Goal: Task Accomplishment & Management: Manage account settings

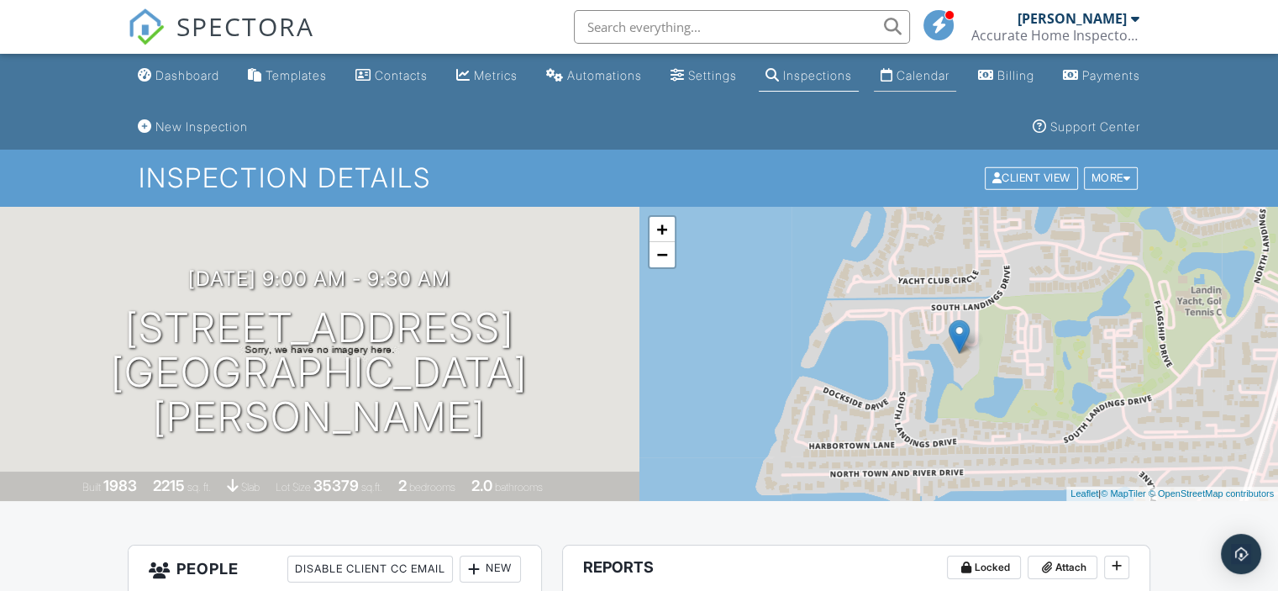
click at [950, 76] on div "Calendar" at bounding box center [923, 75] width 53 height 14
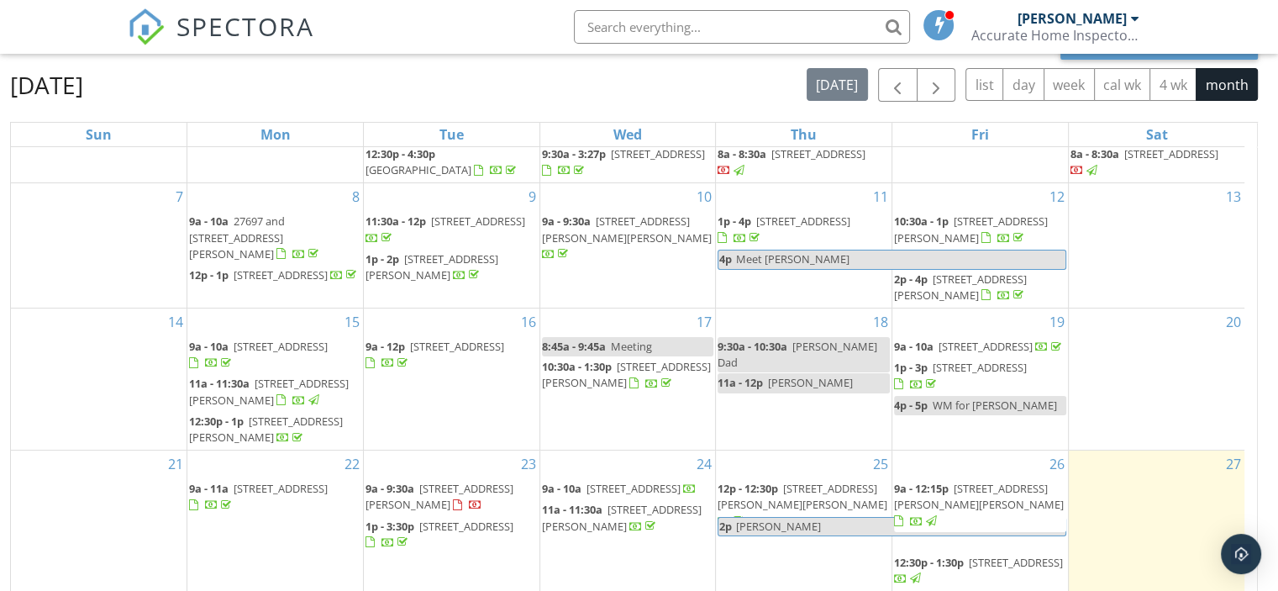
scroll to position [275, 0]
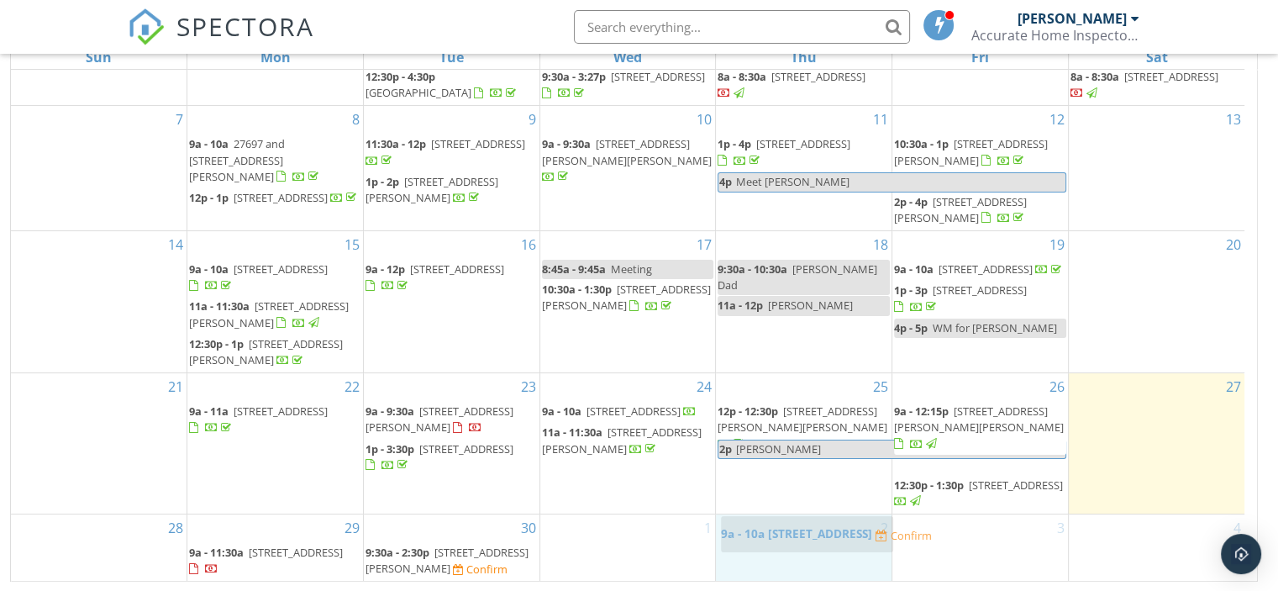
drag, startPoint x: 622, startPoint y: 540, endPoint x: 798, endPoint y: 530, distance: 175.9
click at [798, 530] on body "SPECTORA David Hernandez Accurate Home Inspectors of Florida Role: Inspector Da…" at bounding box center [639, 158] width 1278 height 866
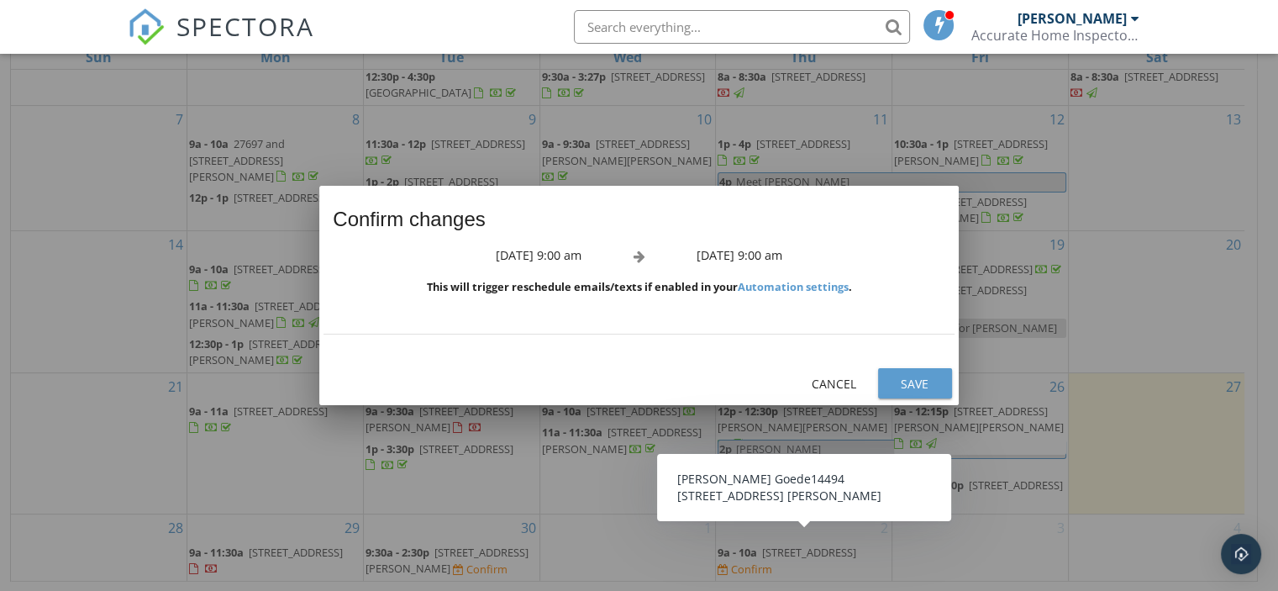
click at [913, 376] on button "Save" at bounding box center [915, 383] width 74 height 30
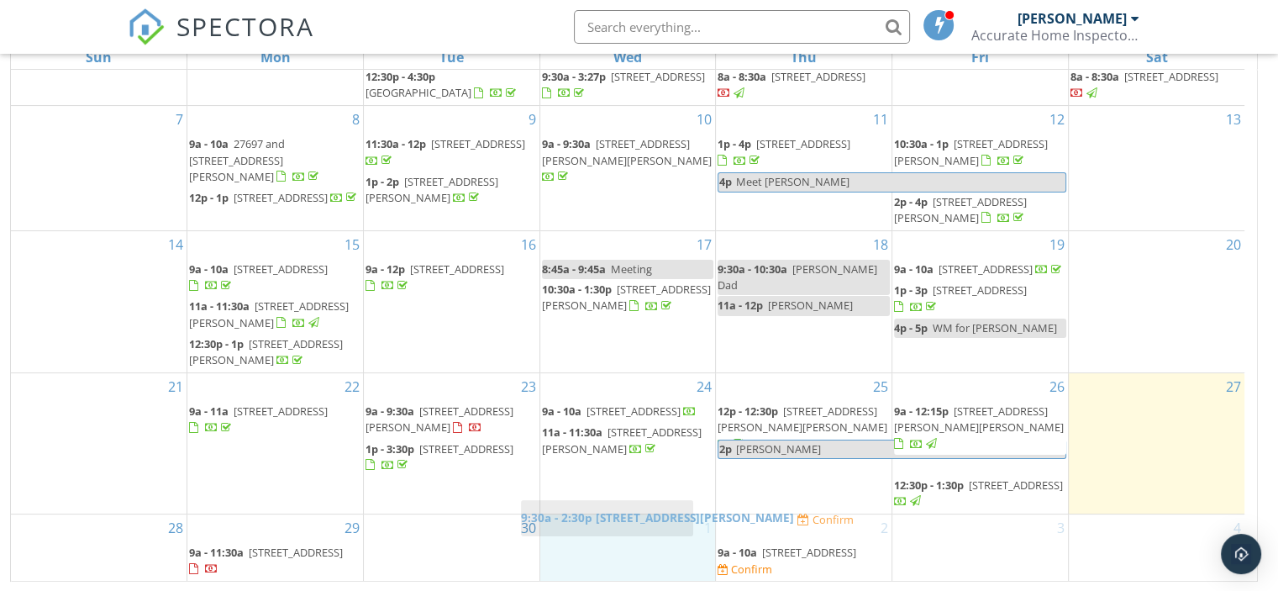
drag, startPoint x: 476, startPoint y: 533, endPoint x: 631, endPoint y: 507, distance: 157.6
click at [631, 507] on body "SPECTORA David Hernandez Accurate Home Inspectors of Florida Role: Inspector Da…" at bounding box center [639, 158] width 1278 height 866
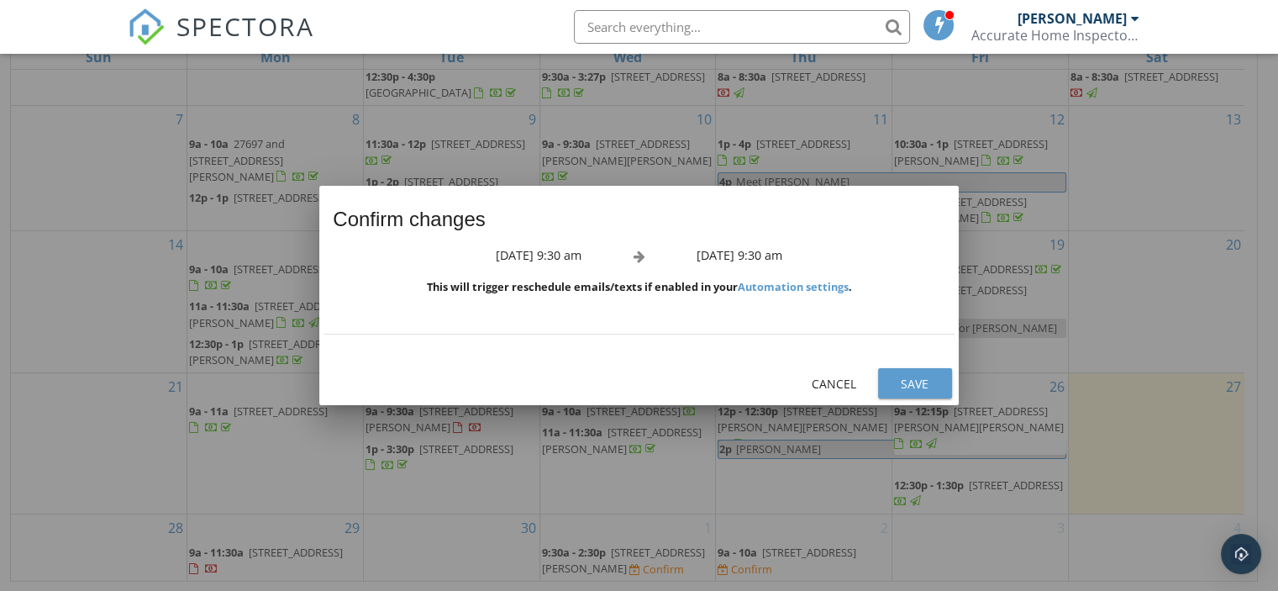
click at [896, 376] on div "Save" at bounding box center [915, 384] width 47 height 18
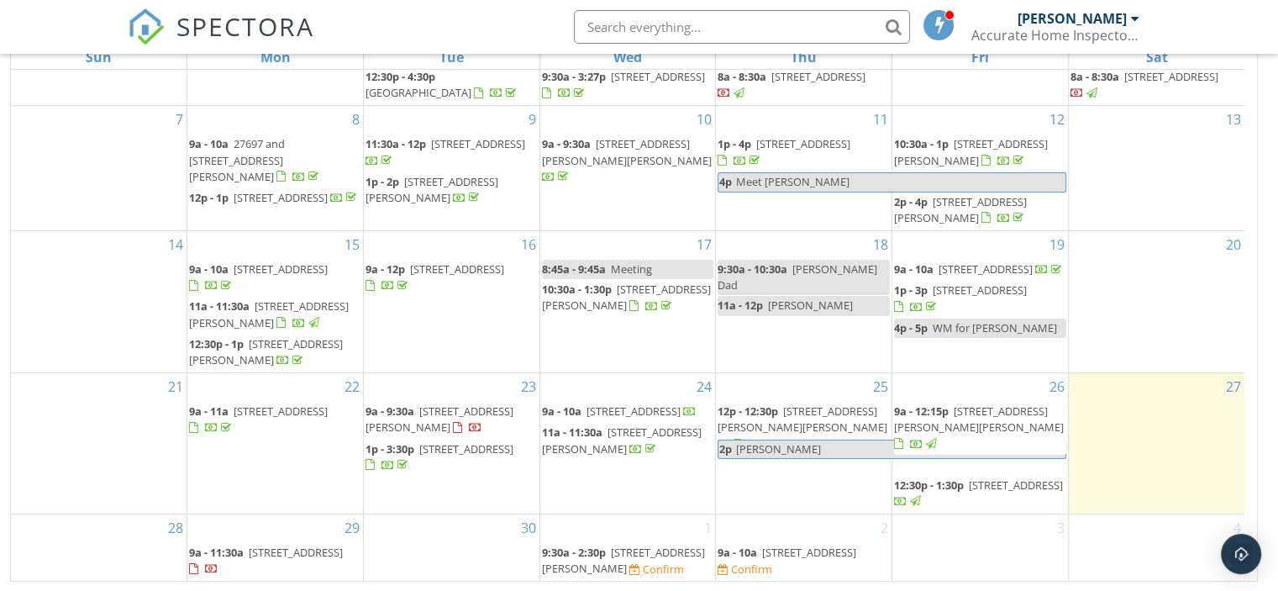
click at [612, 545] on span "11010 Morning Dew Ter, Fort Myers 33913" at bounding box center [623, 560] width 163 height 31
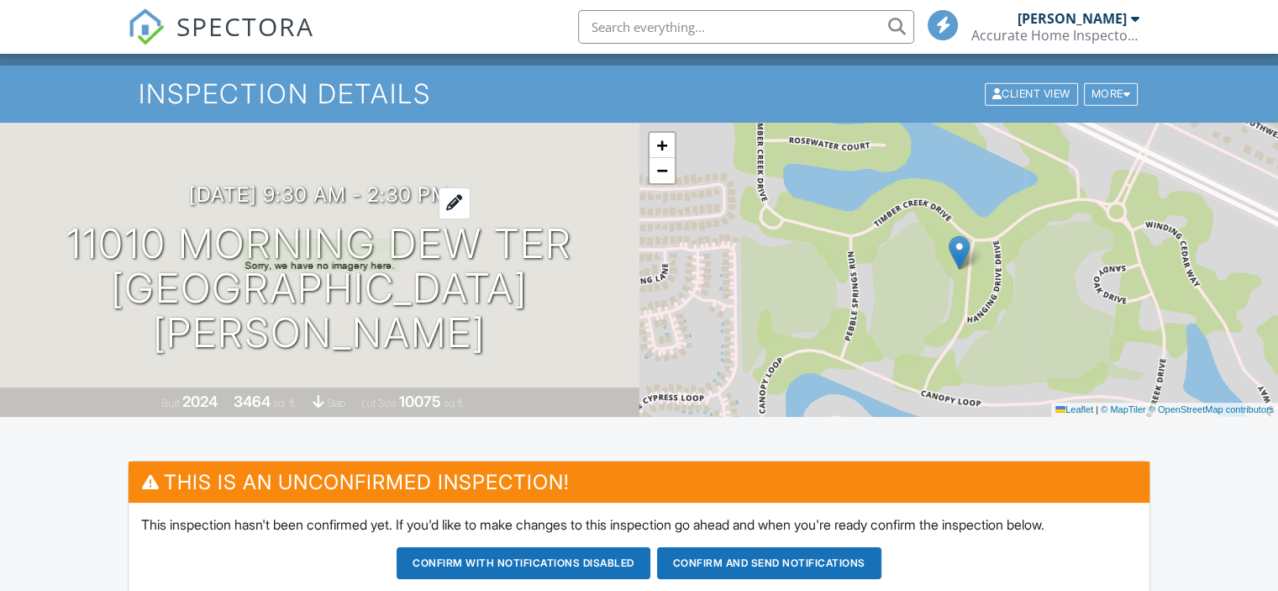
click at [471, 218] on div at bounding box center [455, 202] width 32 height 31
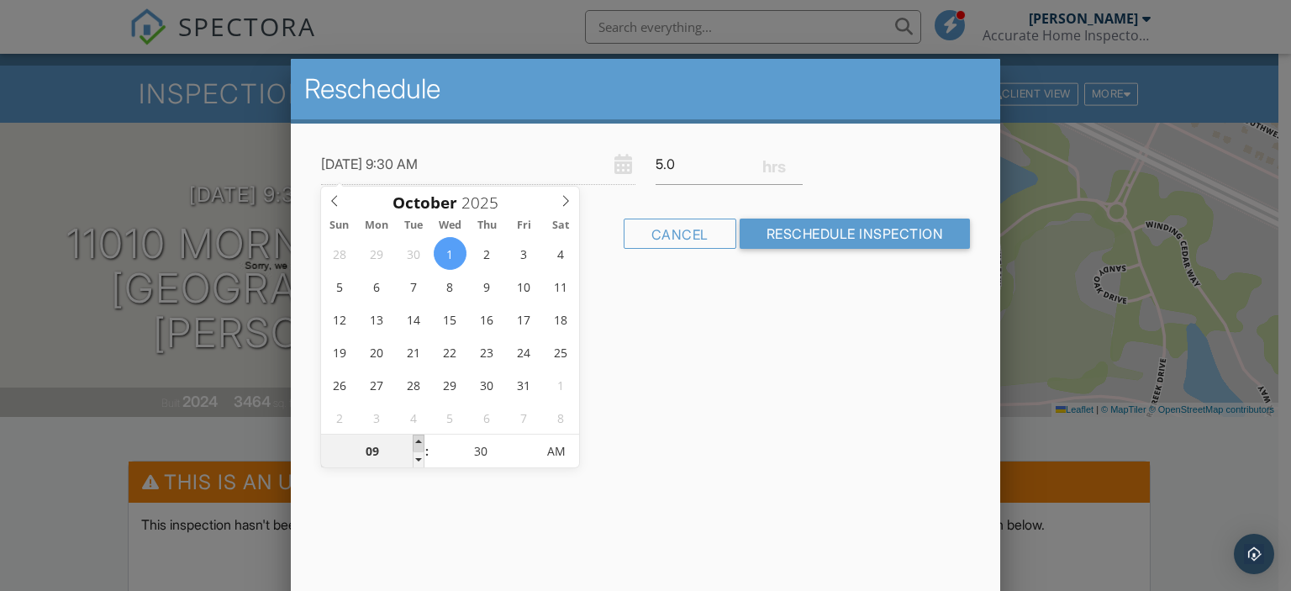
type input "10"
type input "10/01/2025 10:30 AM"
click at [418, 442] on span at bounding box center [419, 442] width 12 height 17
type input "11"
type input "[DATE] 11:30 AM"
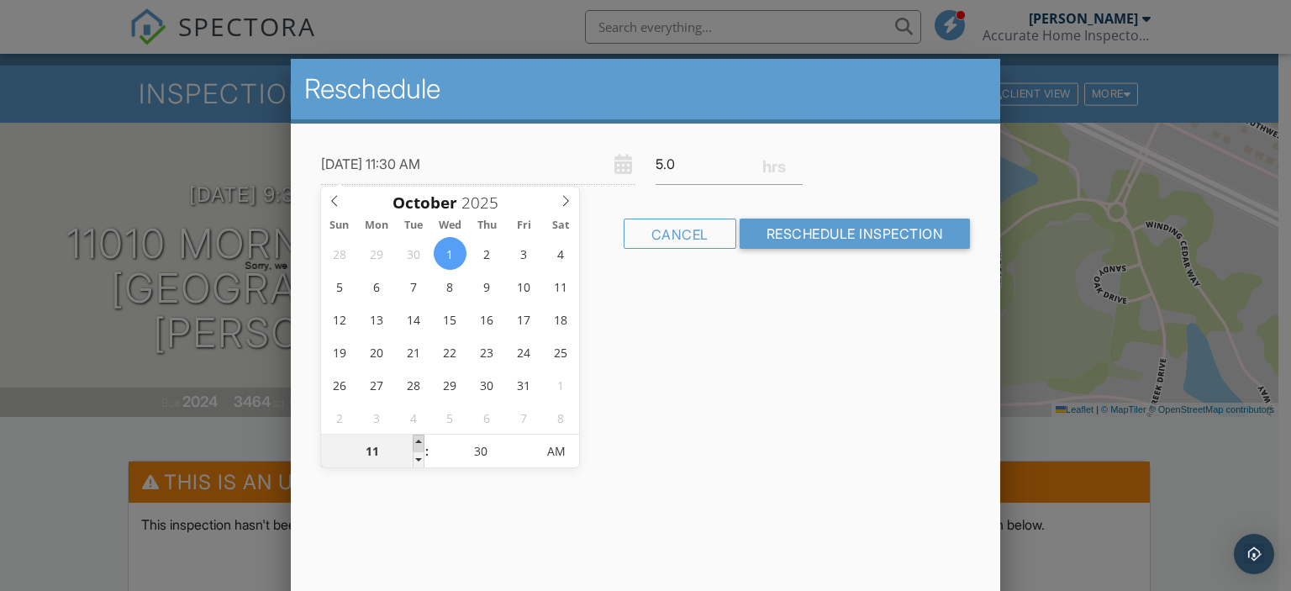
click at [418, 442] on span at bounding box center [419, 442] width 12 height 17
click at [794, 329] on div "Reschedule 10/01/2025 11:30 AM 5.0 Warning: this date/time is in the past. Canc…" at bounding box center [646, 353] width 710 height 588
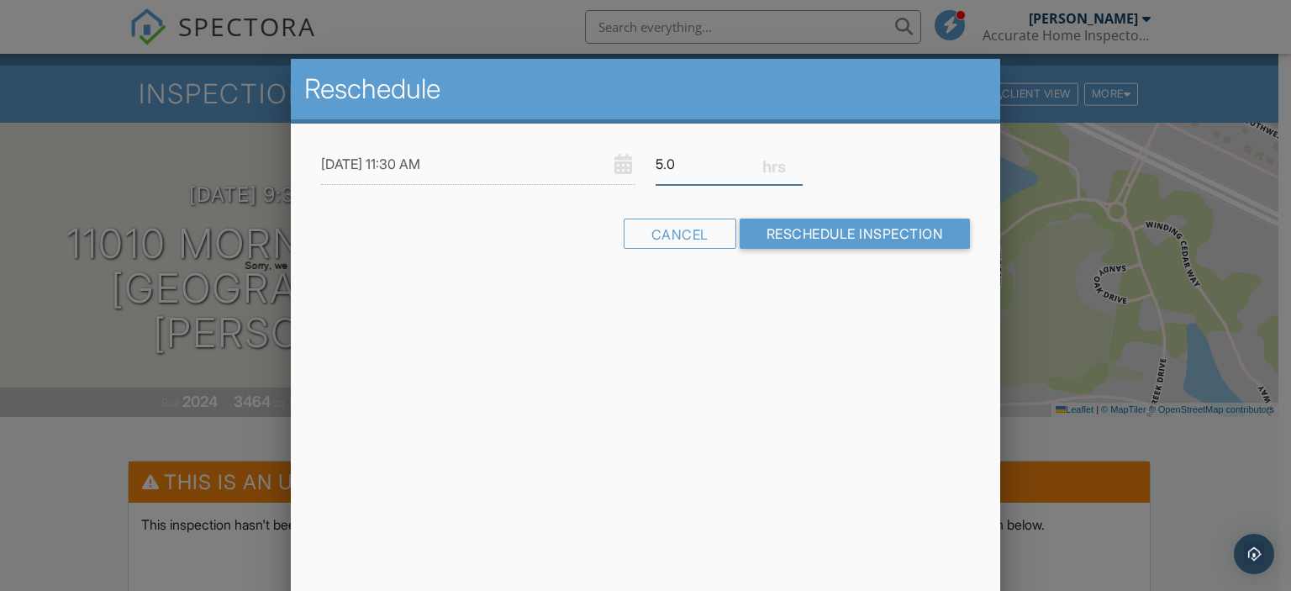
click at [684, 171] on input "5.0" at bounding box center [728, 164] width 147 height 41
click at [798, 171] on input "4.75" at bounding box center [728, 164] width 147 height 41
click at [798, 171] on input "4.5" at bounding box center [728, 164] width 147 height 41
click at [798, 171] on input "4.25" at bounding box center [728, 164] width 147 height 41
click at [798, 171] on input "4" at bounding box center [728, 164] width 147 height 41
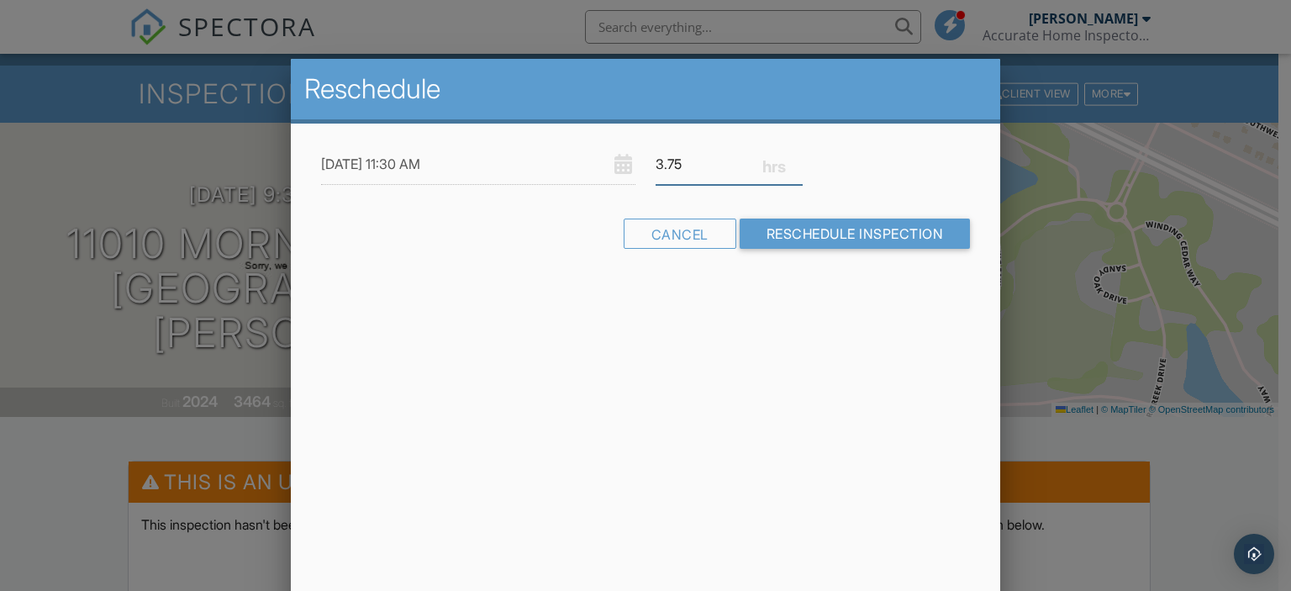
click at [798, 171] on input "3.75" at bounding box center [728, 164] width 147 height 41
click at [798, 171] on input "3.5" at bounding box center [728, 164] width 147 height 41
click at [798, 171] on input "3.25" at bounding box center [728, 164] width 147 height 41
type input "3"
click at [798, 171] on input "3" at bounding box center [728, 164] width 147 height 41
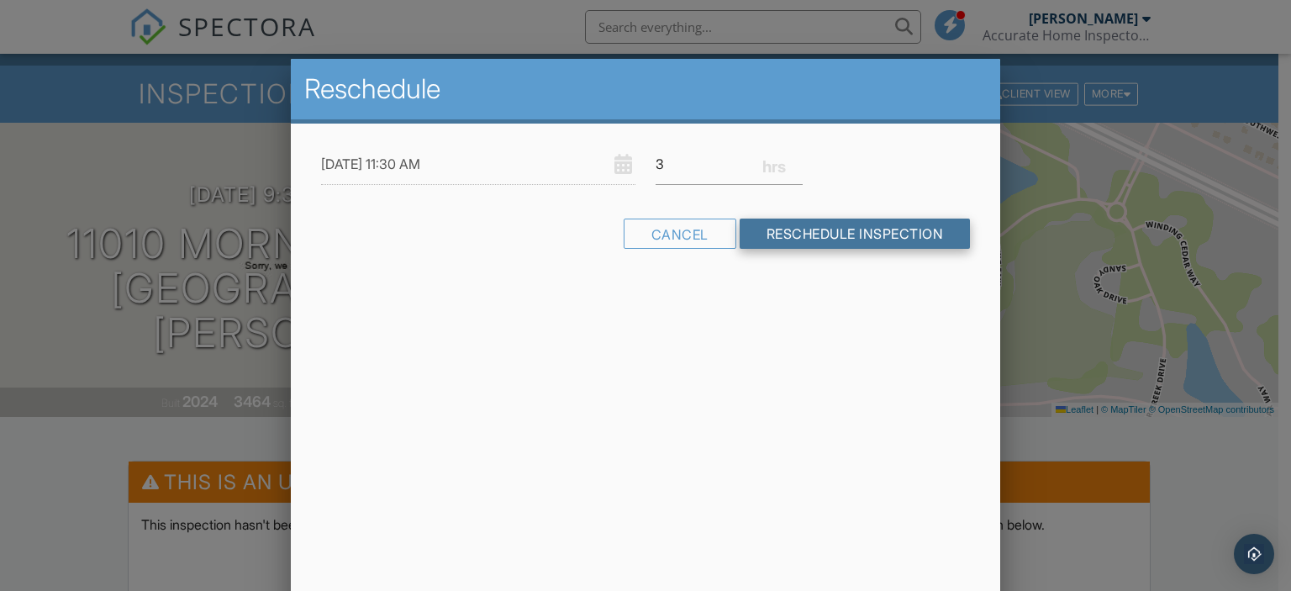
click at [782, 228] on input "Reschedule Inspection" at bounding box center [855, 233] width 231 height 30
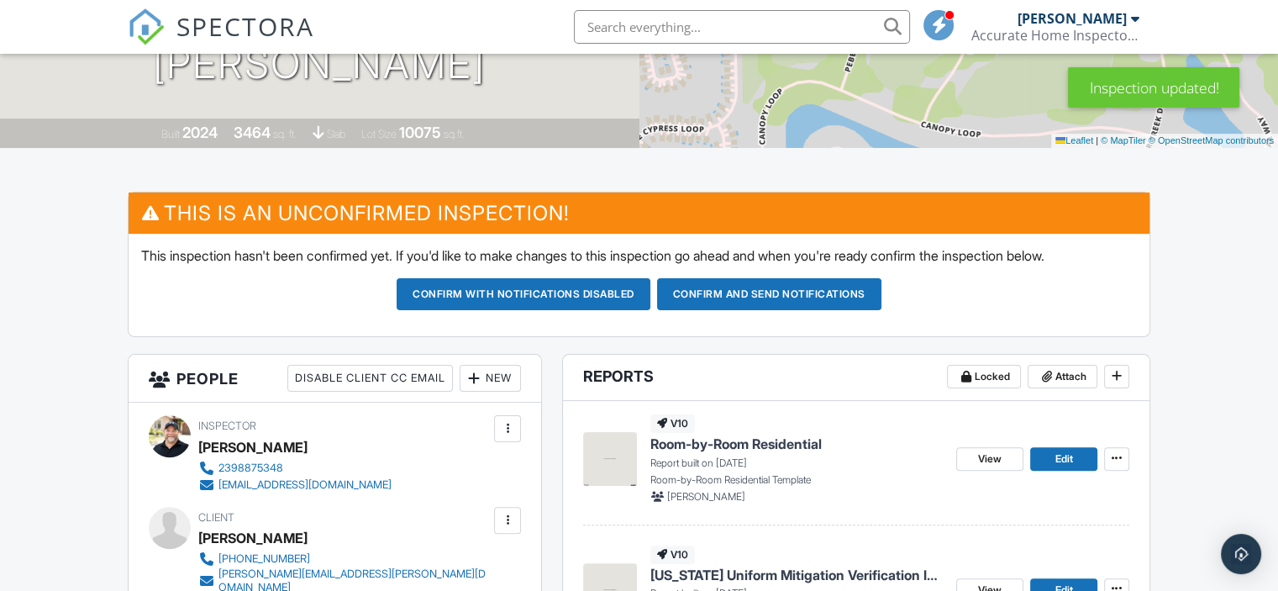
scroll to position [336, 0]
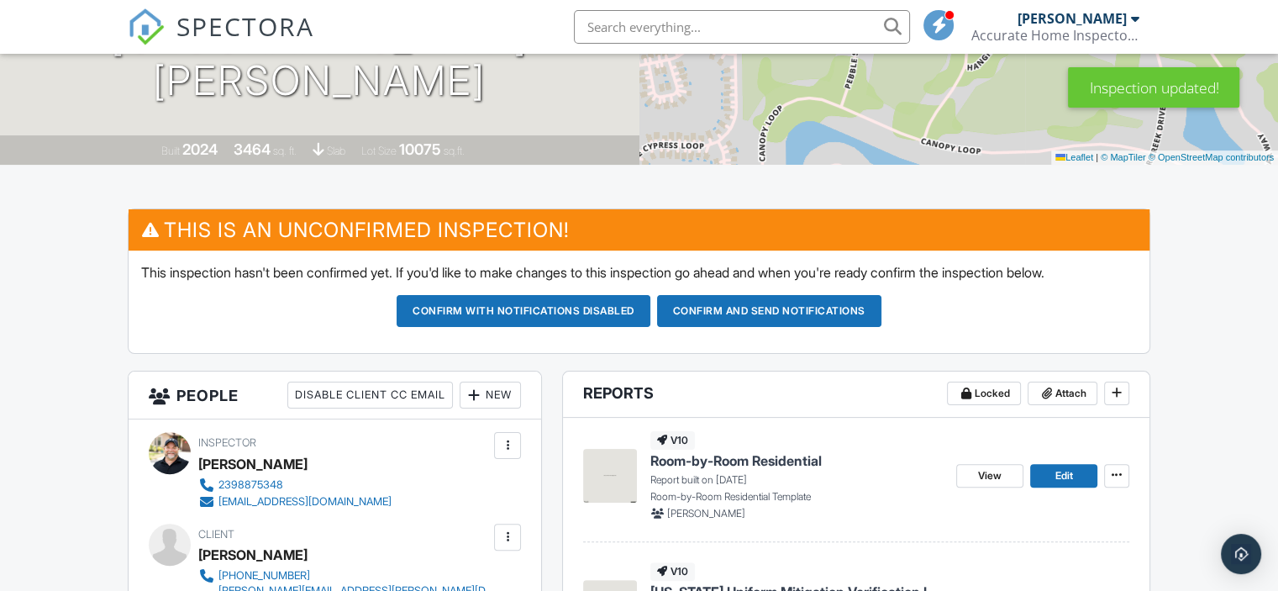
click at [780, 311] on button "Confirm and send notifications" at bounding box center [769, 311] width 224 height 32
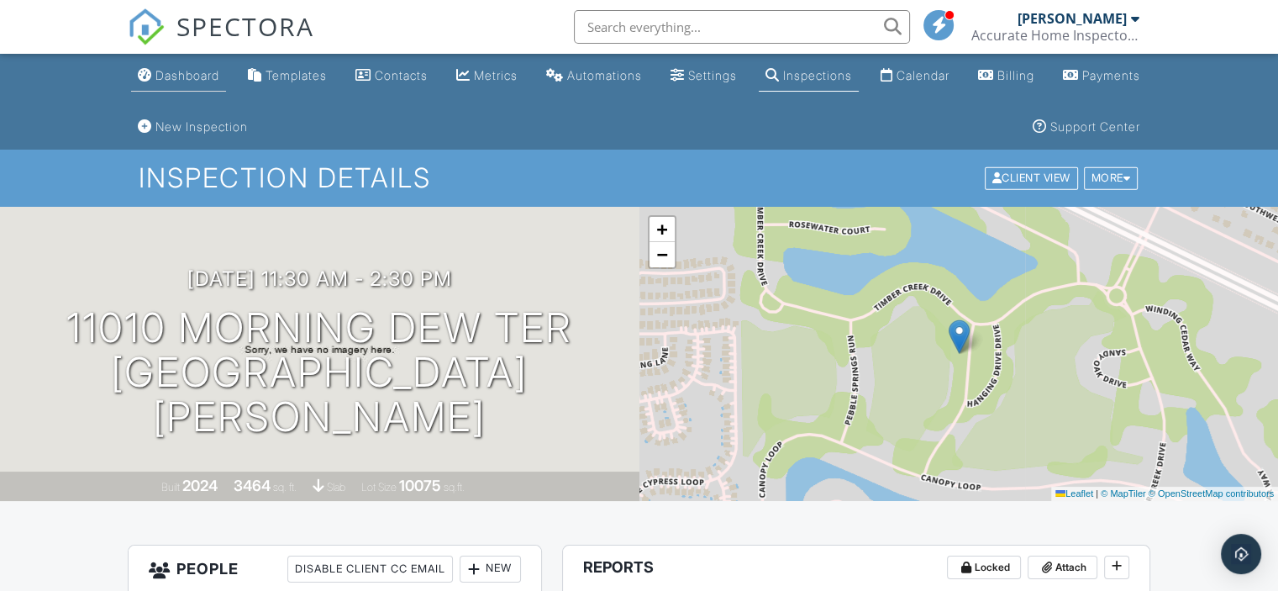
click at [208, 82] on div "Dashboard" at bounding box center [187, 75] width 64 height 14
